Goal: Find specific page/section: Find specific page/section

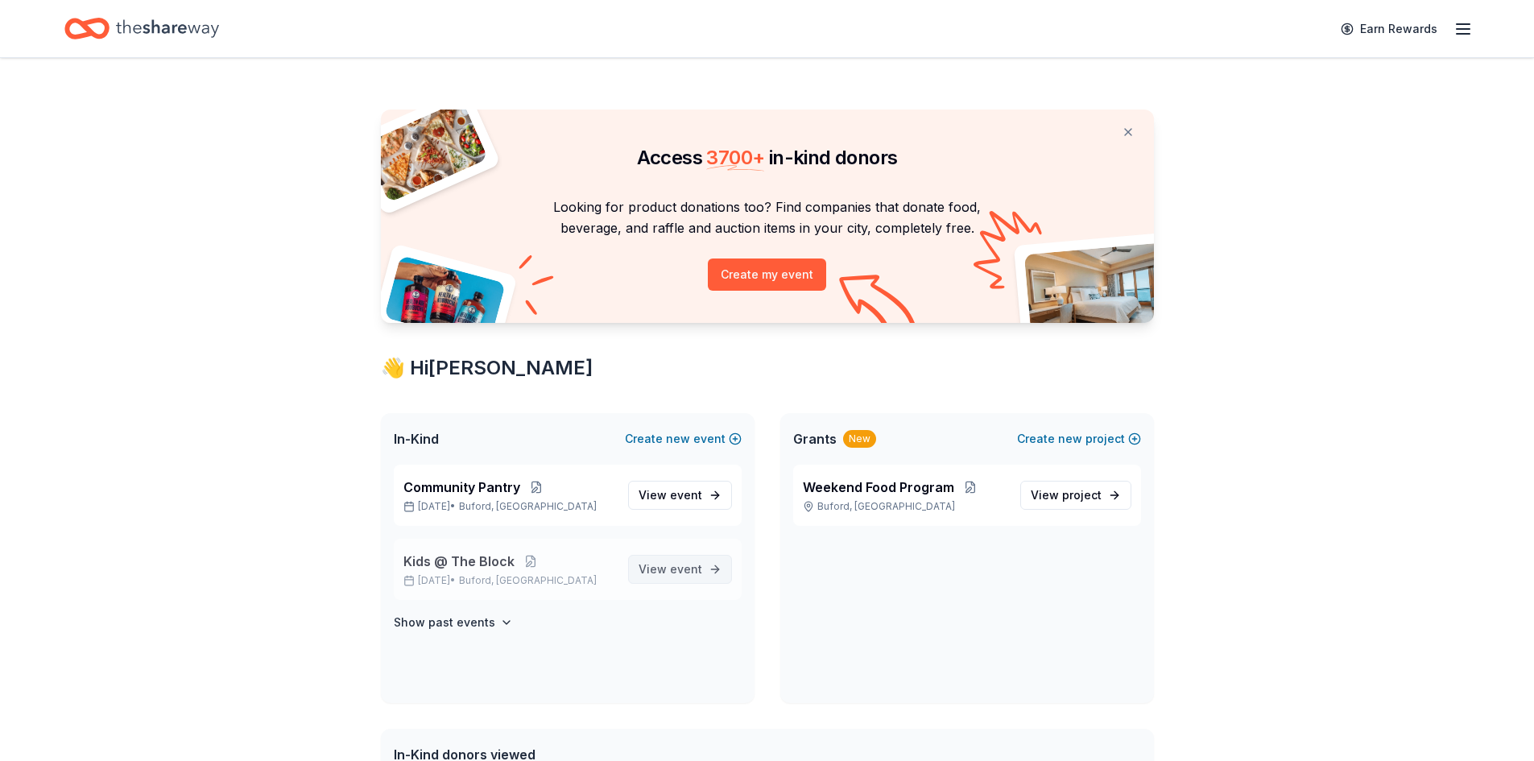
click at [682, 573] on span "event" at bounding box center [686, 569] width 32 height 14
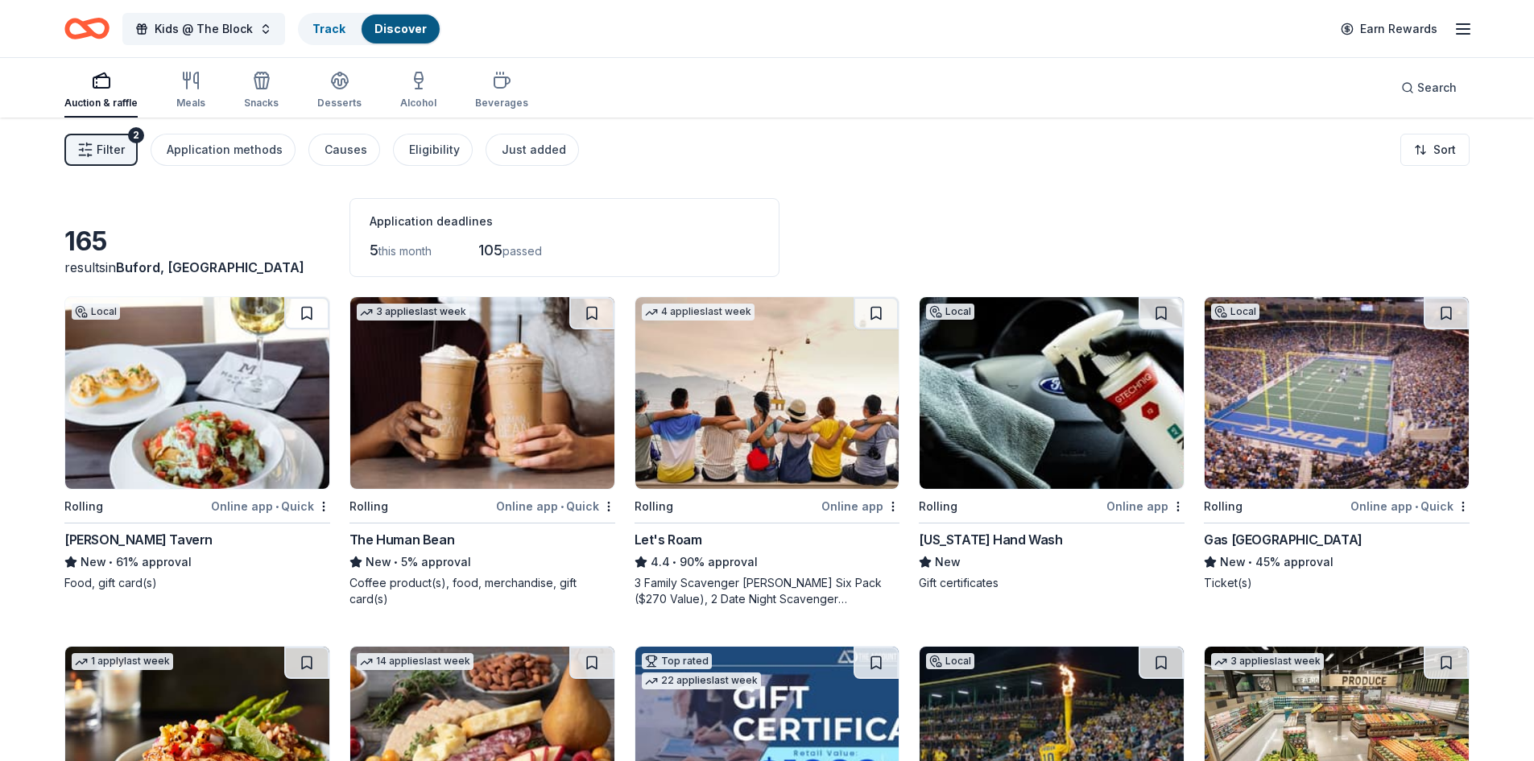
click at [1460, 29] on line "button" at bounding box center [1462, 29] width 13 height 0
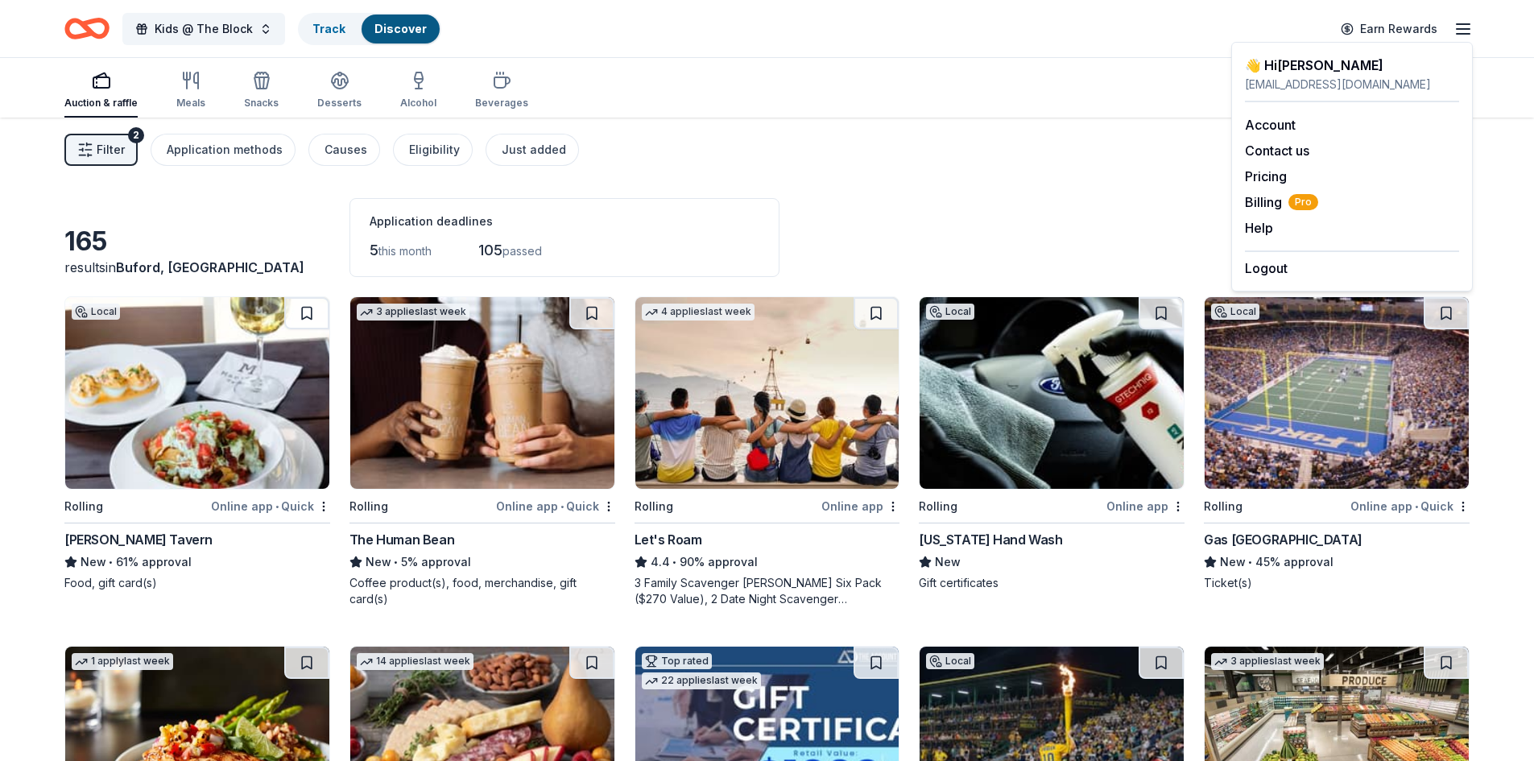
click at [915, 215] on div "165 results in [GEOGRAPHIC_DATA], [GEOGRAPHIC_DATA] Application deadlines 5 thi…" at bounding box center [766, 237] width 1405 height 79
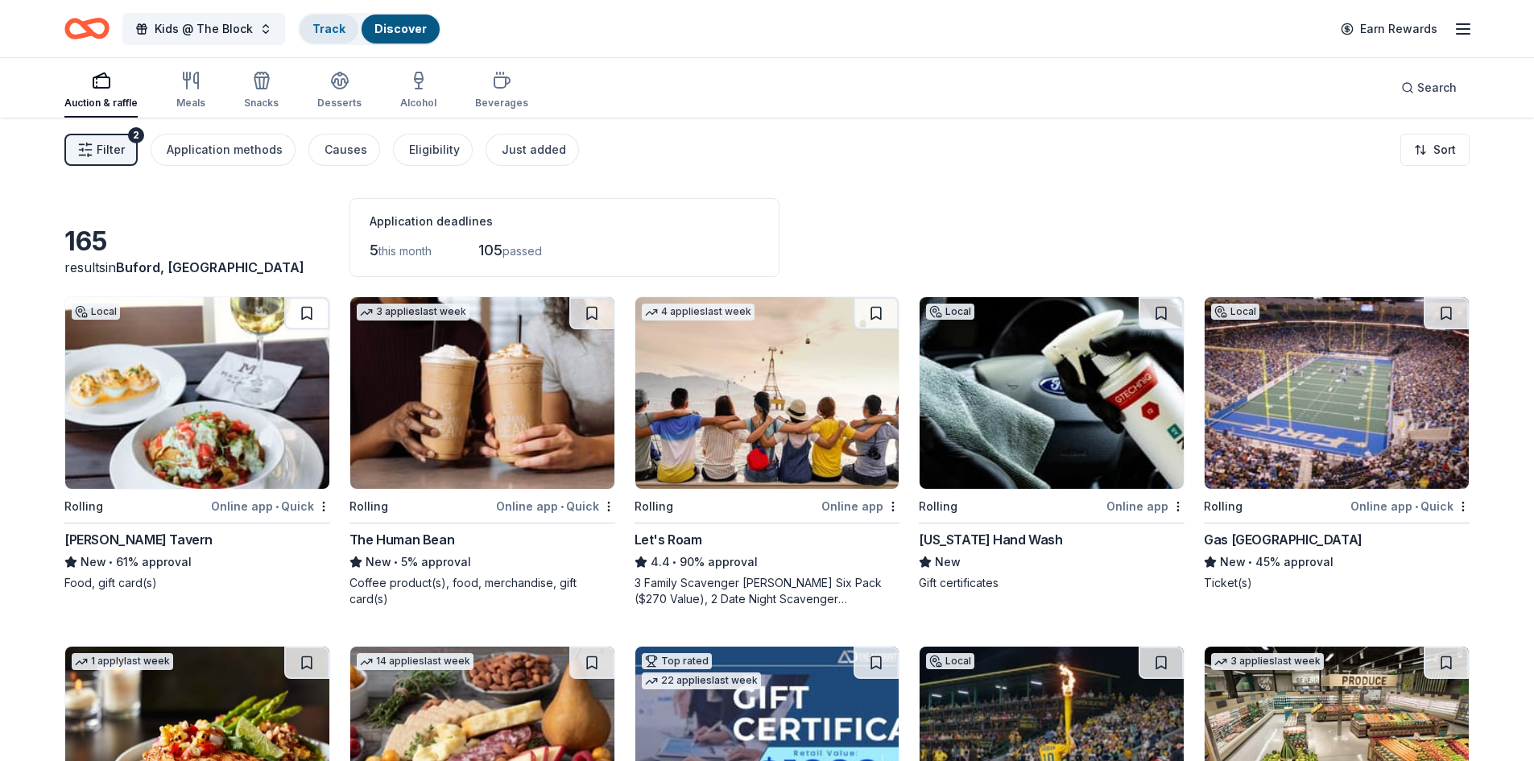
click at [331, 39] on div "Track" at bounding box center [328, 28] width 59 height 29
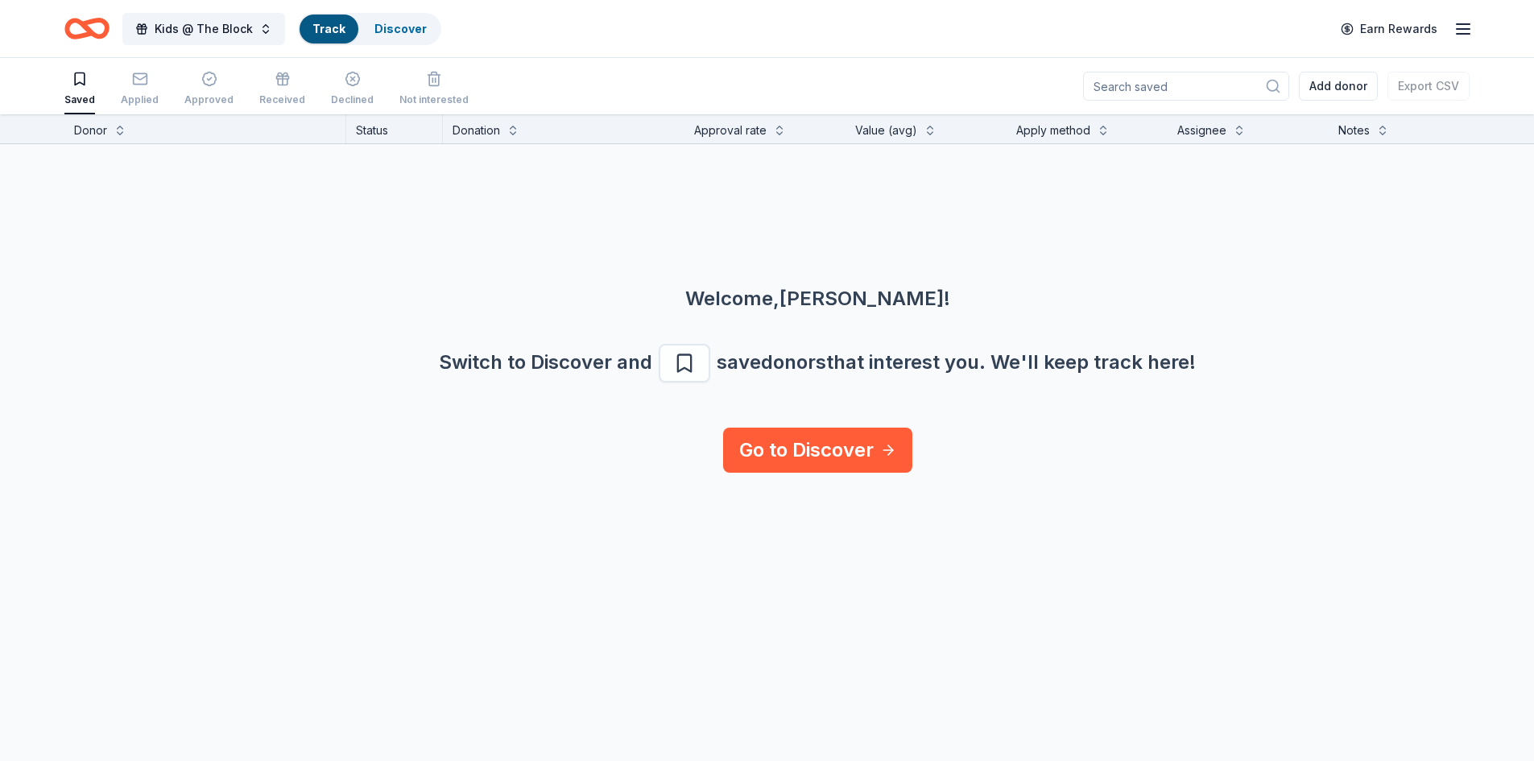
scroll to position [1, 0]
click at [415, 22] on link "Discover" at bounding box center [400, 29] width 52 height 14
click at [390, 31] on link "Discover" at bounding box center [400, 29] width 52 height 14
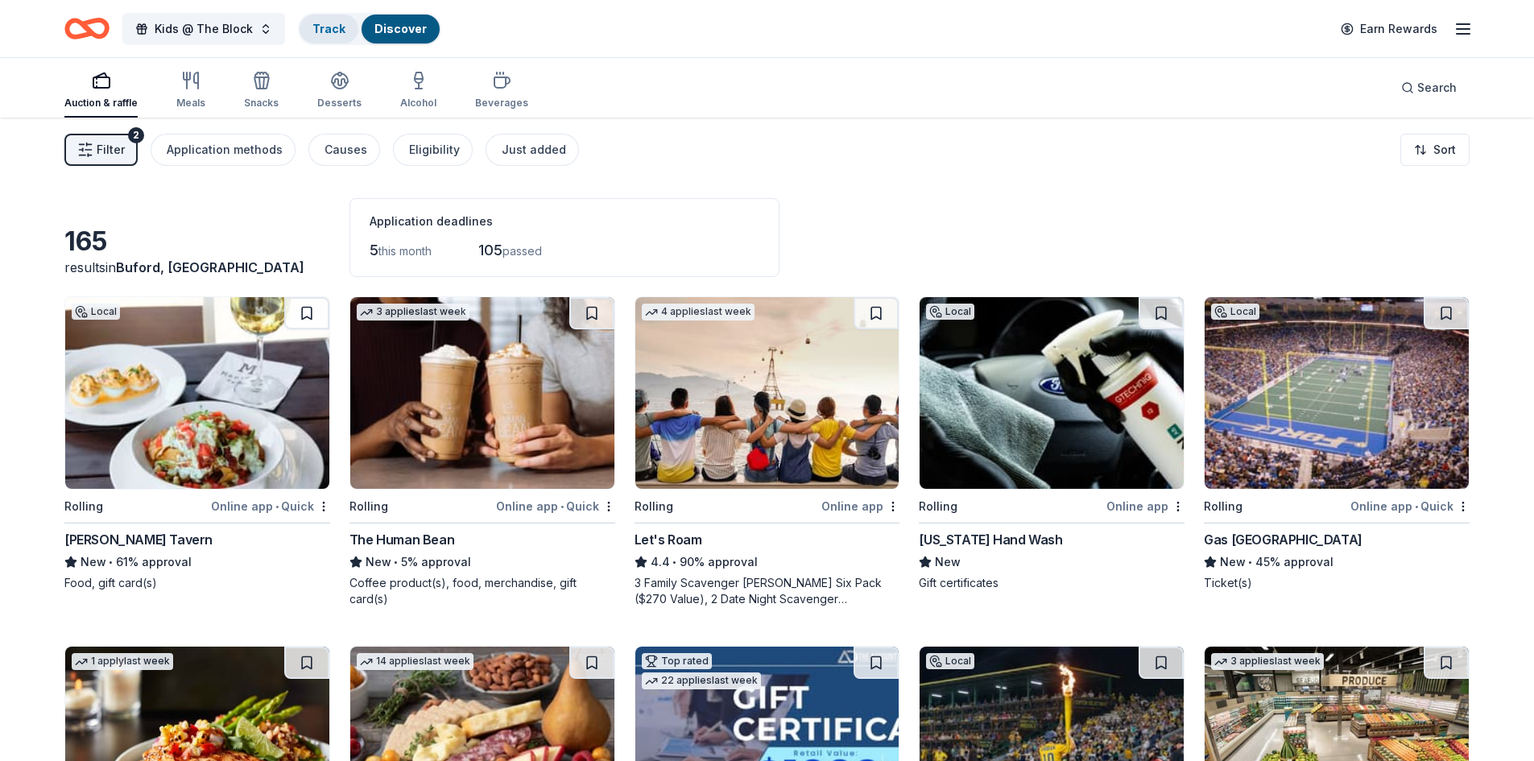
click at [332, 14] on div "Track" at bounding box center [328, 28] width 59 height 29
click at [324, 27] on link "Track" at bounding box center [328, 29] width 33 height 14
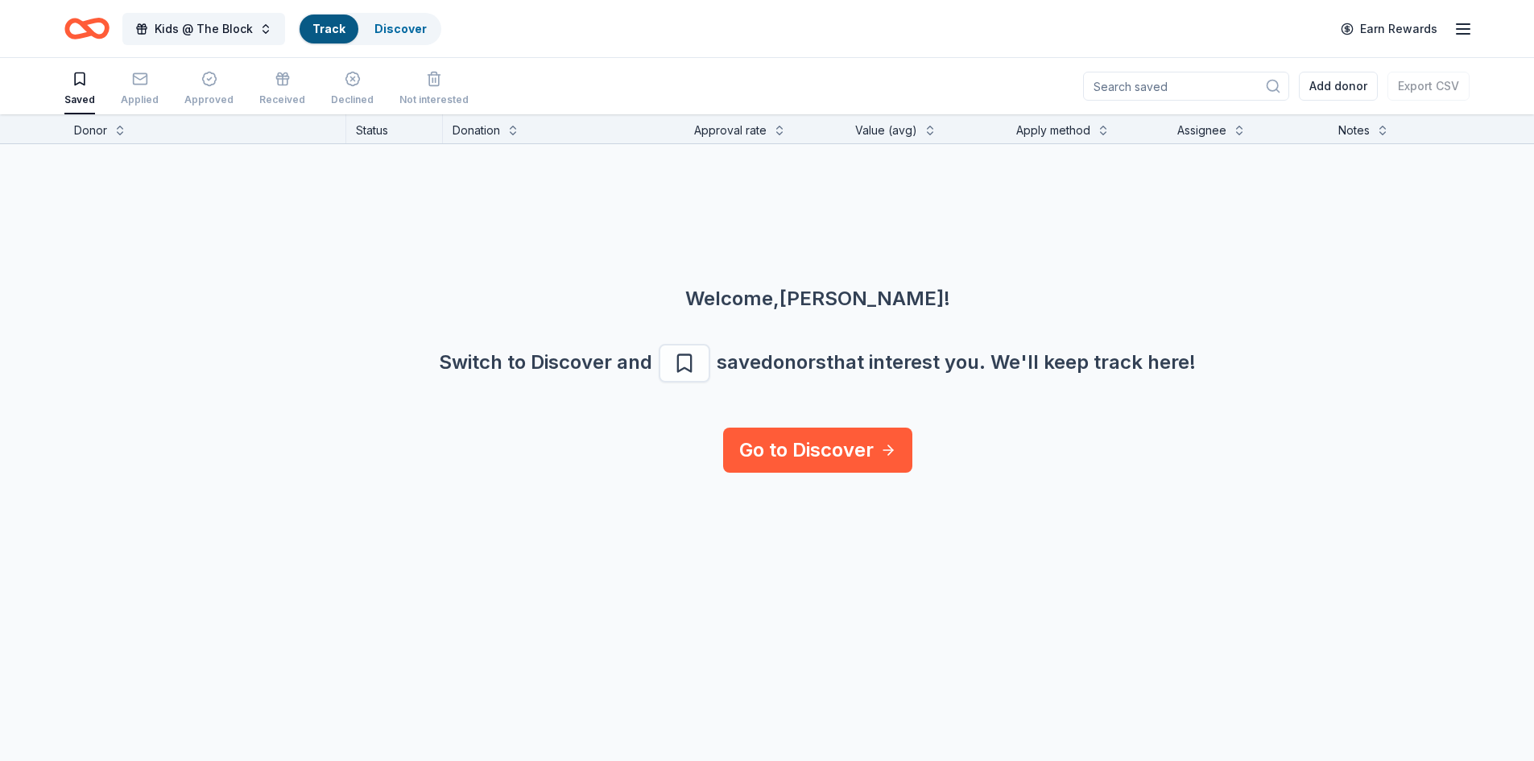
scroll to position [1, 0]
